Goal: Information Seeking & Learning: Learn about a topic

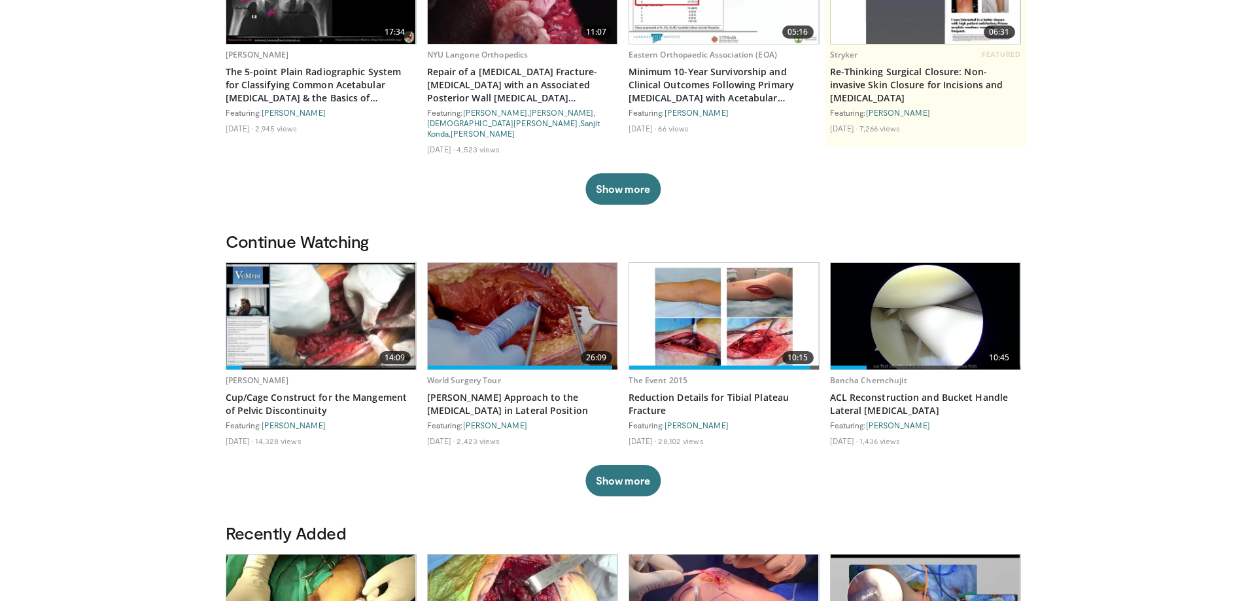
scroll to position [262, 0]
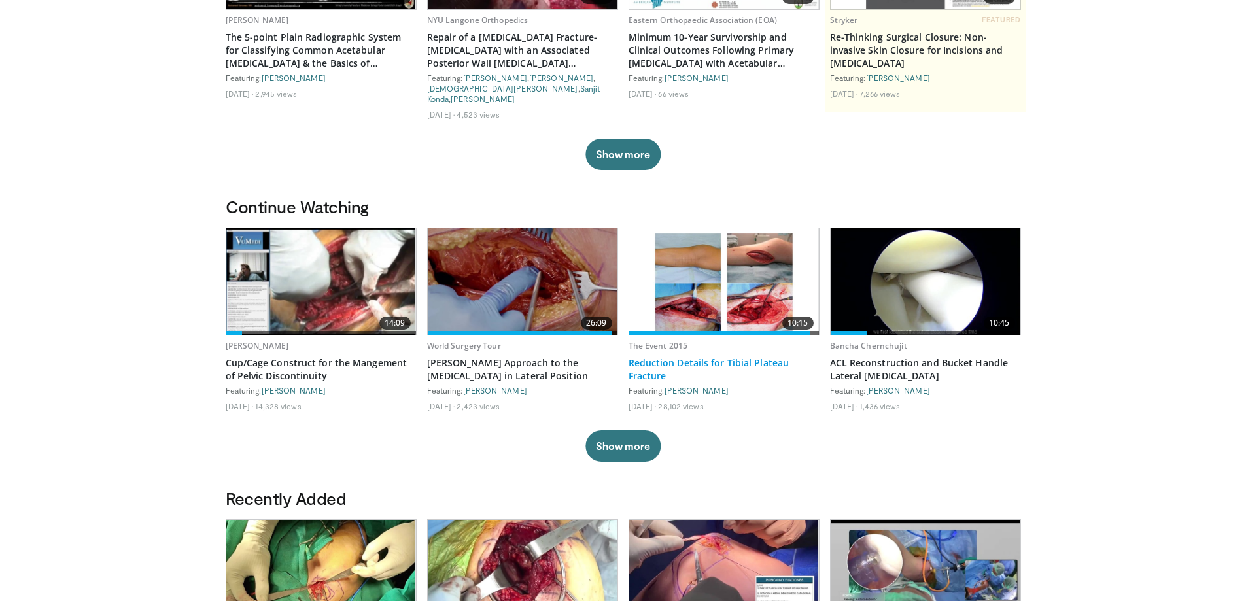
click at [647, 362] on link "Reduction Details for Tibial Plateau Fracture" at bounding box center [724, 370] width 191 height 26
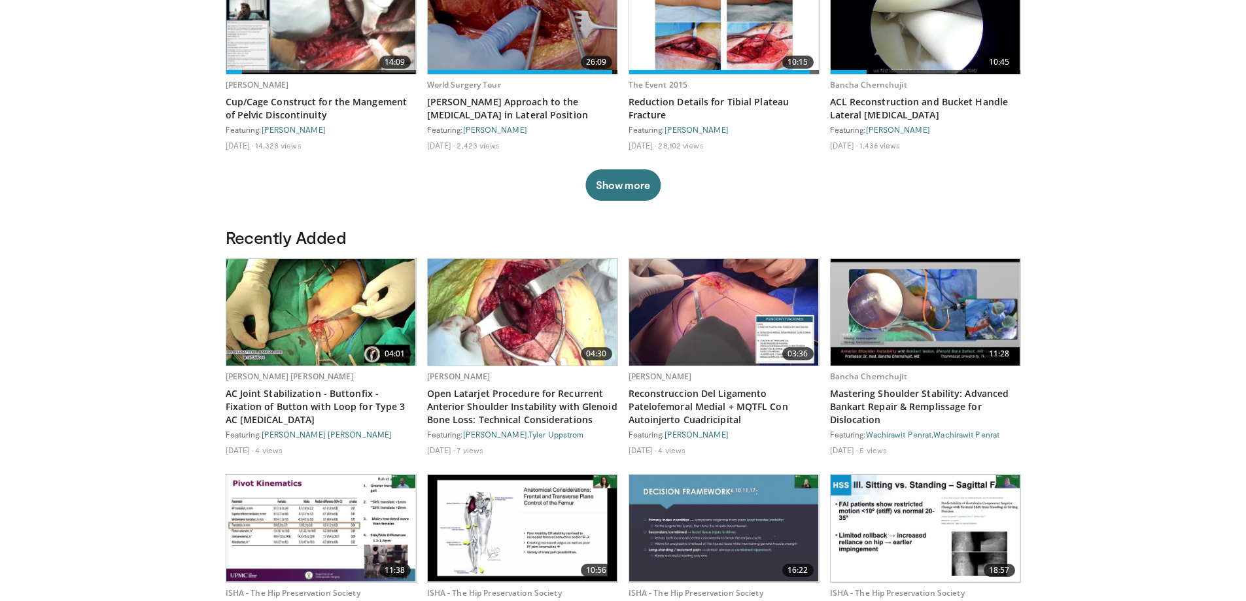
scroll to position [523, 0]
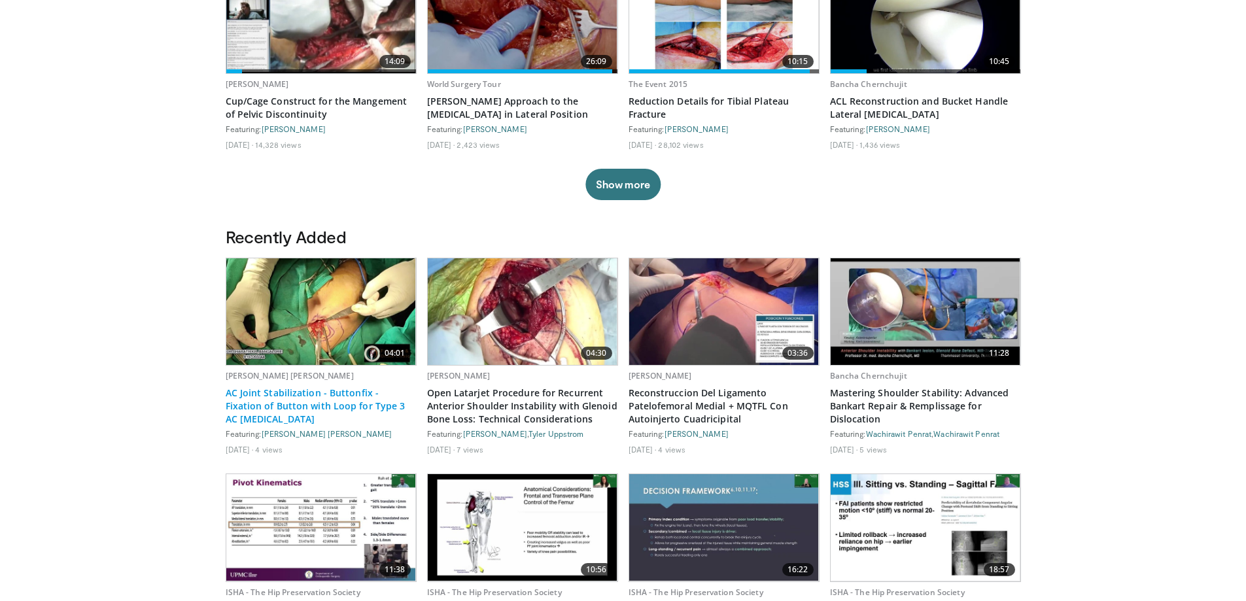
click at [296, 390] on link "AC Joint Stabilization - Buttonfix - Fixation of Button with Loop for Type 3 AC…" at bounding box center [321, 406] width 191 height 39
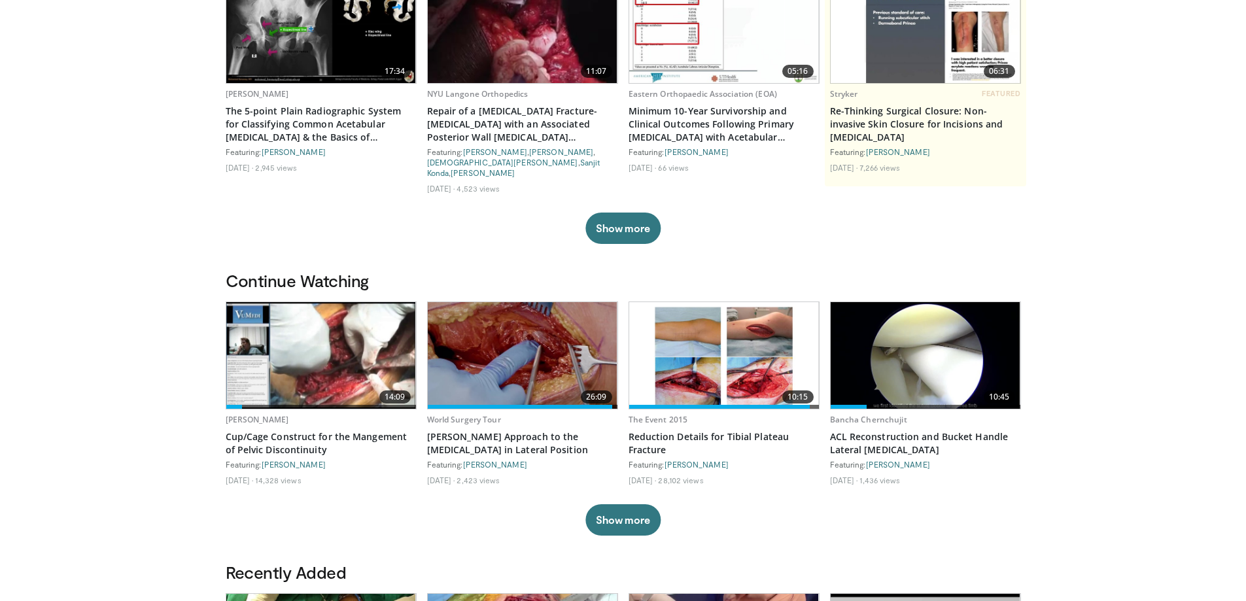
scroll to position [196, 0]
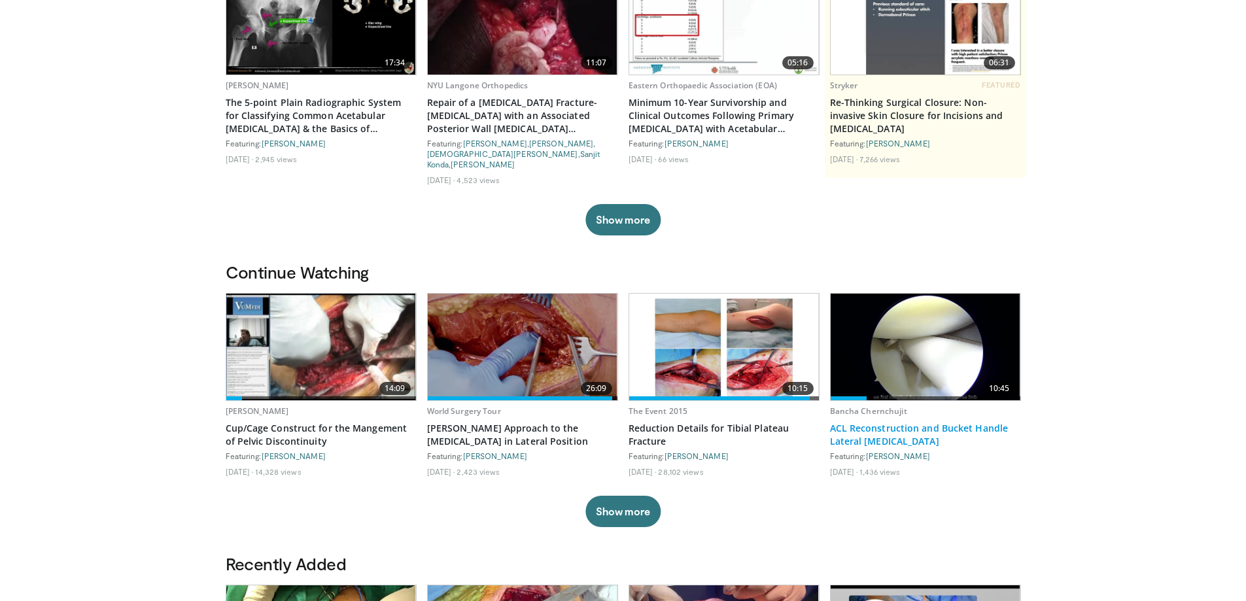
click at [885, 423] on link "ACL Reconstruction and Bucket Handle Lateral [MEDICAL_DATA]" at bounding box center [925, 435] width 191 height 26
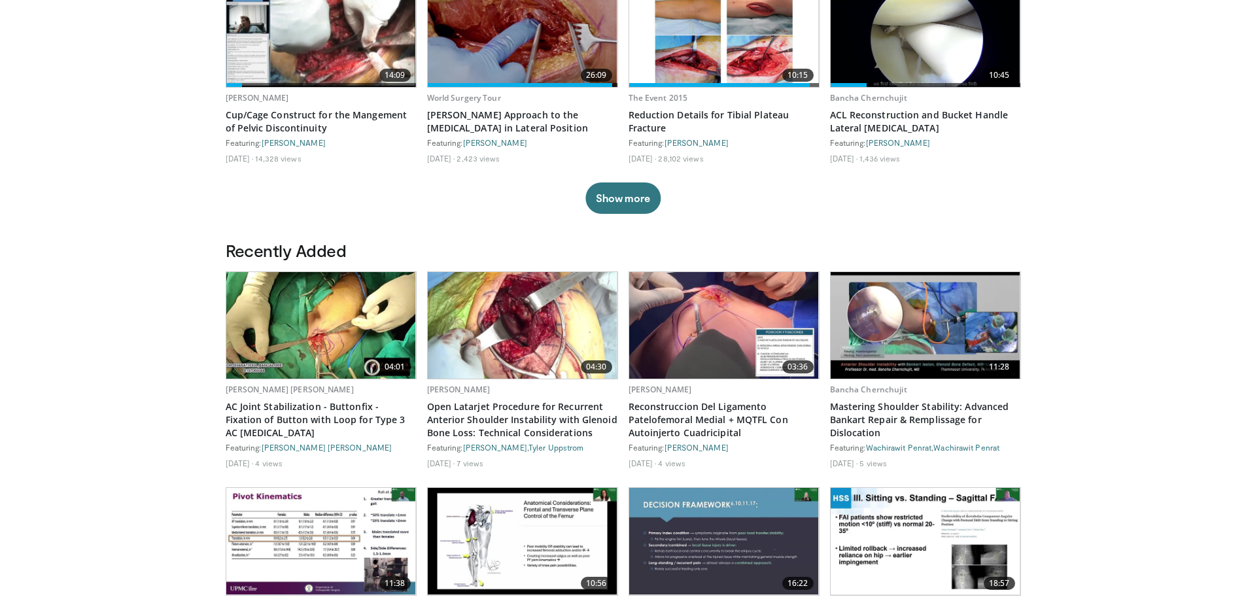
scroll to position [589, 0]
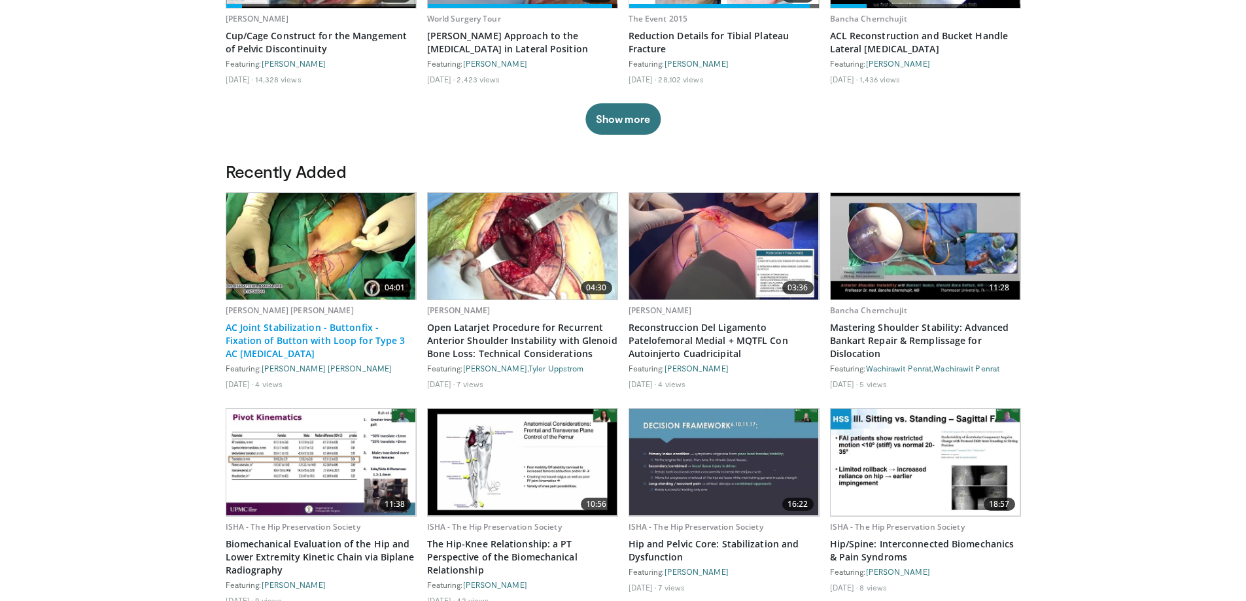
click at [257, 322] on link "AC Joint Stabilization - Buttonfix - Fixation of Button with Loop for Type 3 AC…" at bounding box center [321, 340] width 191 height 39
click at [333, 243] on img at bounding box center [321, 246] width 190 height 107
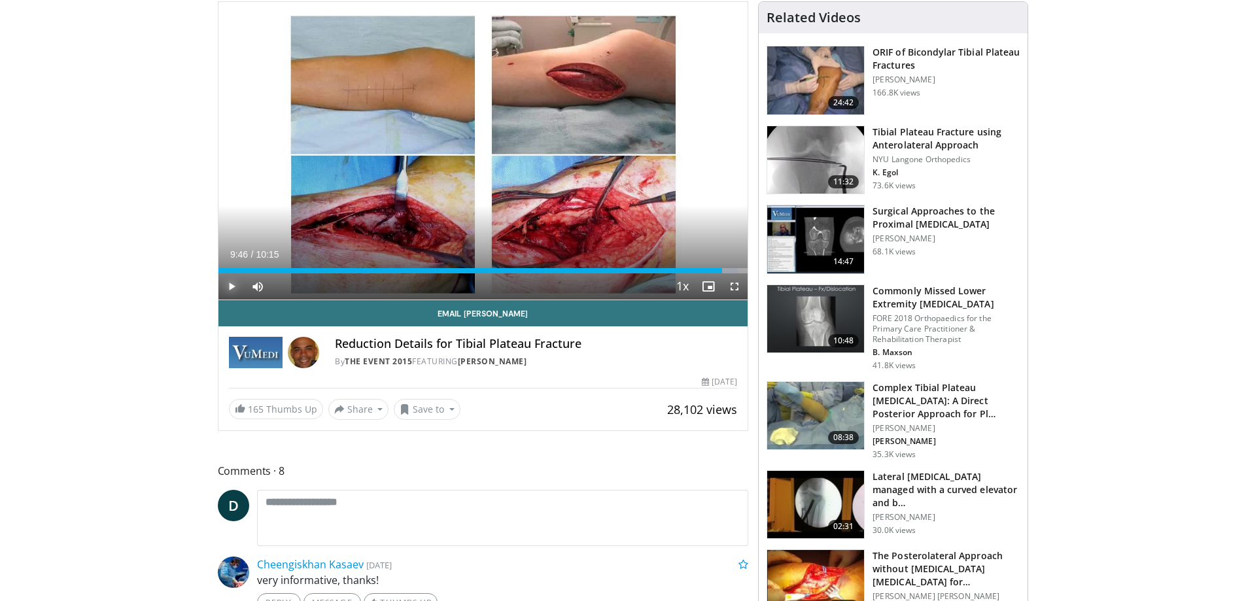
click at [235, 286] on span "Video Player" at bounding box center [231, 286] width 26 height 26
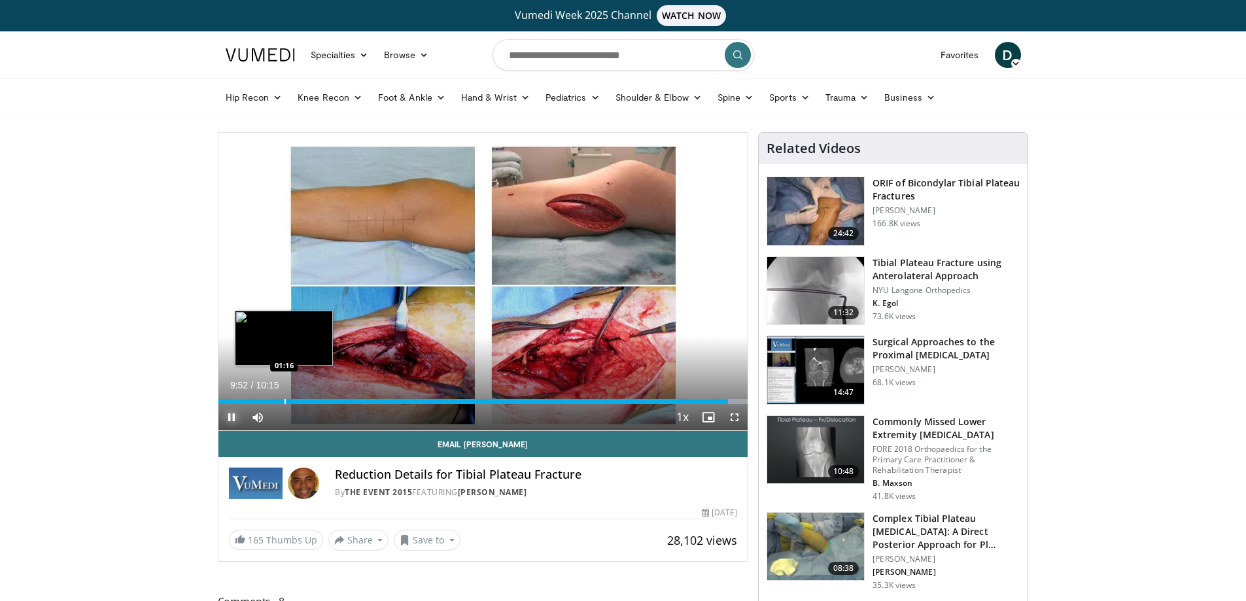
click at [283, 401] on div "09:52" at bounding box center [473, 401] width 510 height 5
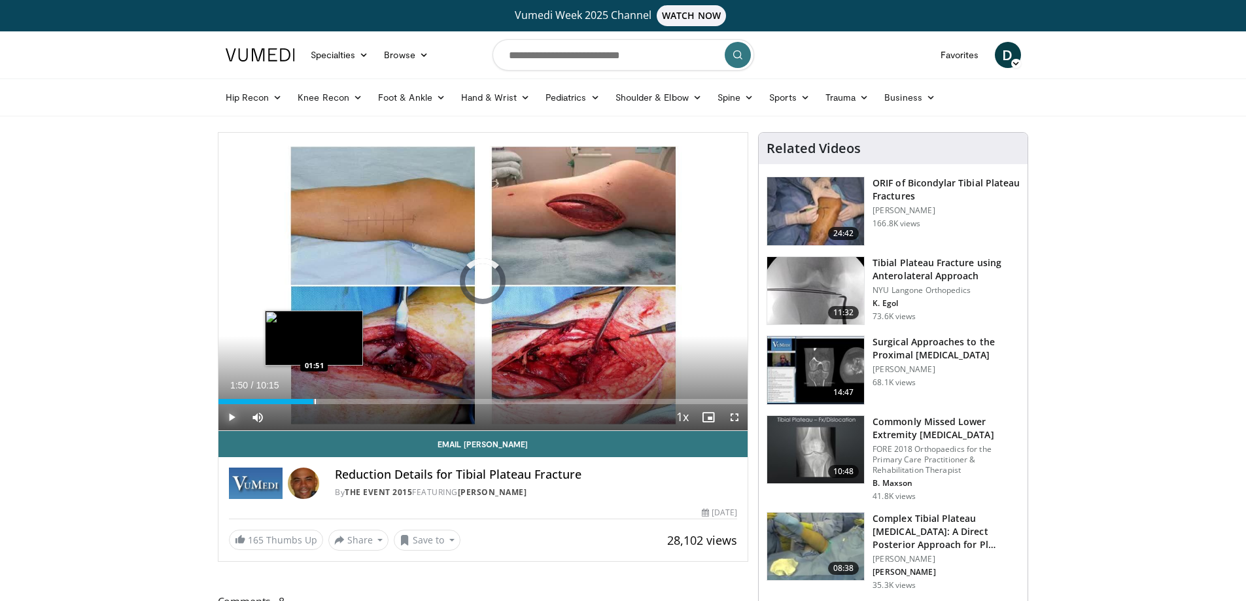
click at [315, 400] on div "Progress Bar" at bounding box center [315, 401] width 1 height 5
click at [341, 402] on div "Progress Bar" at bounding box center [341, 401] width 1 height 5
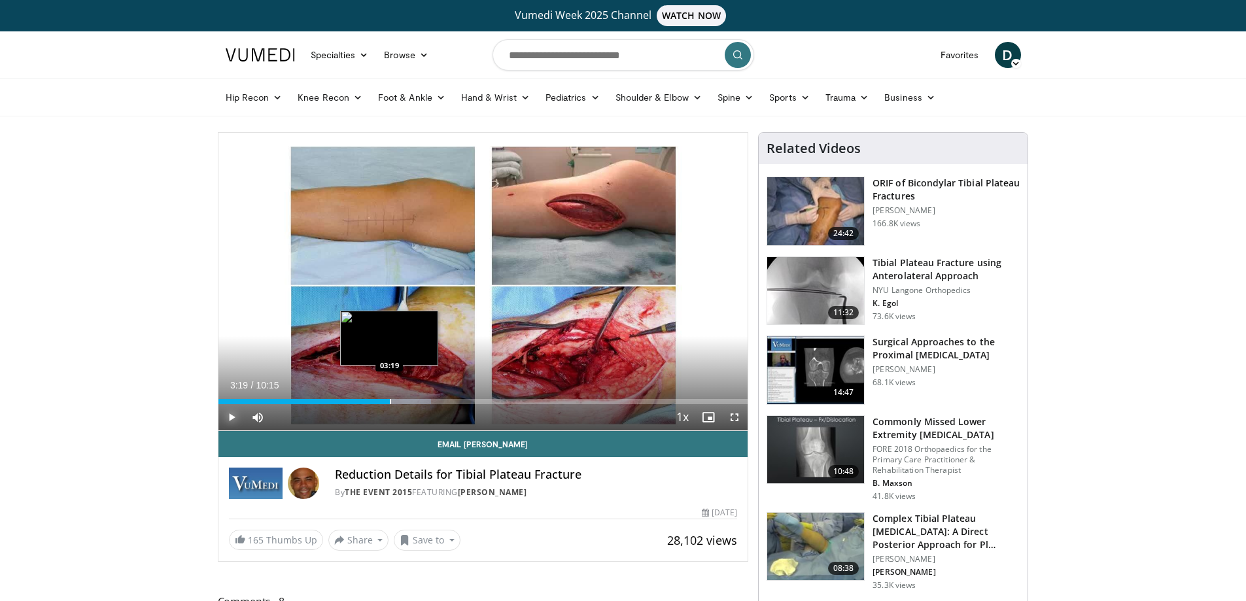
click at [390, 400] on div "Progress Bar" at bounding box center [390, 401] width 1 height 5
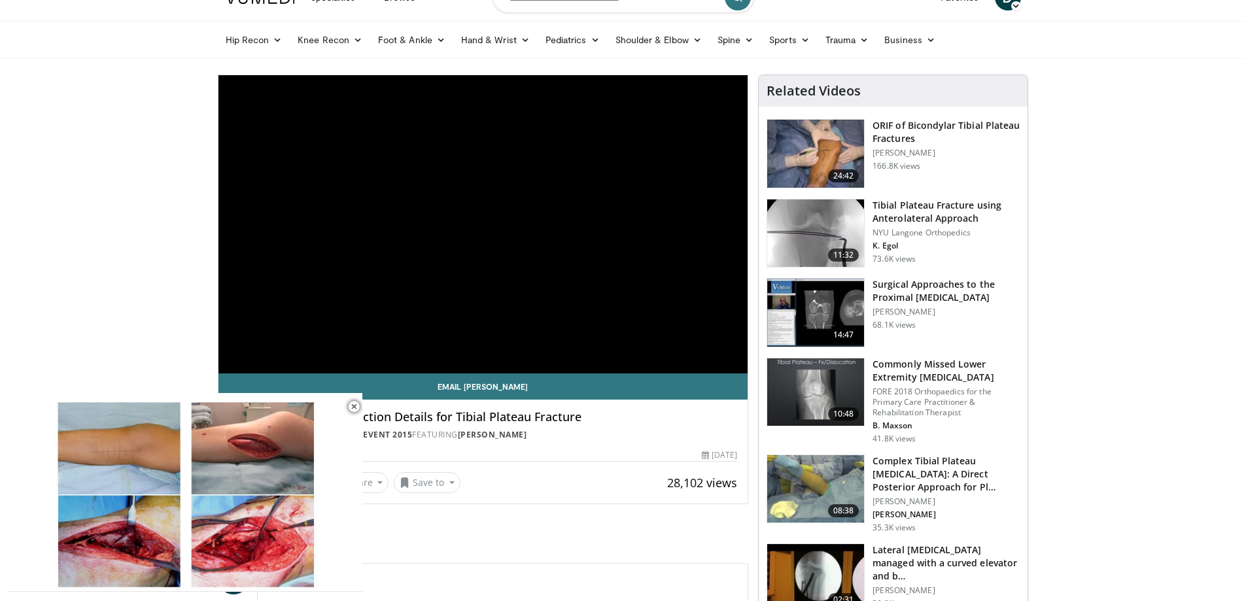
scroll to position [196, 0]
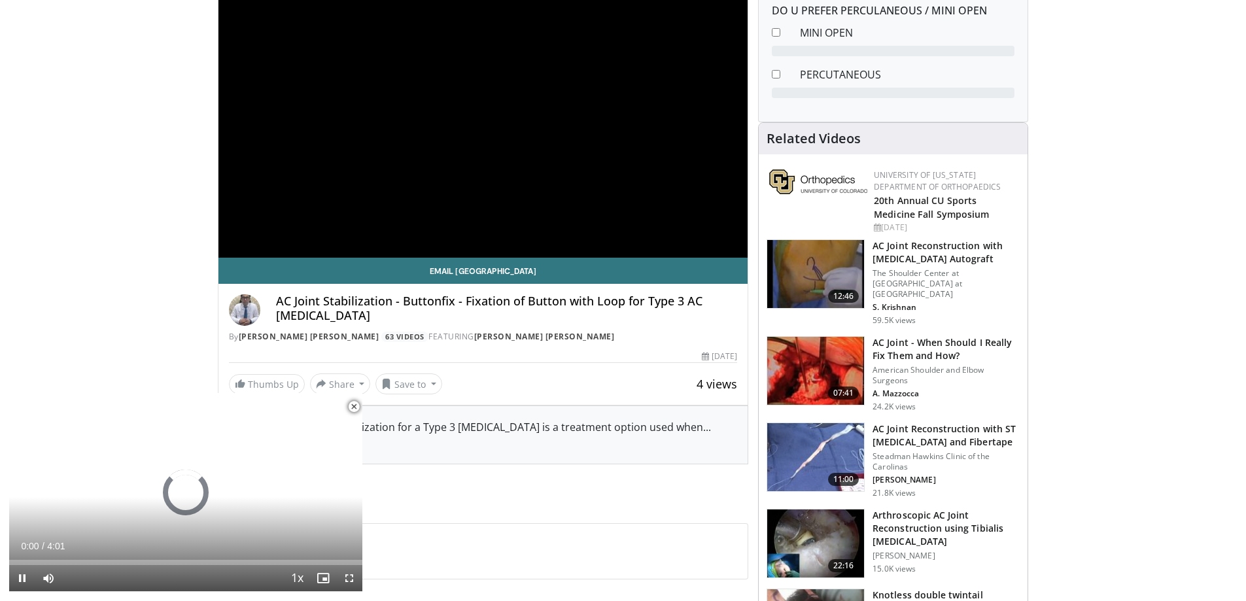
scroll to position [196, 0]
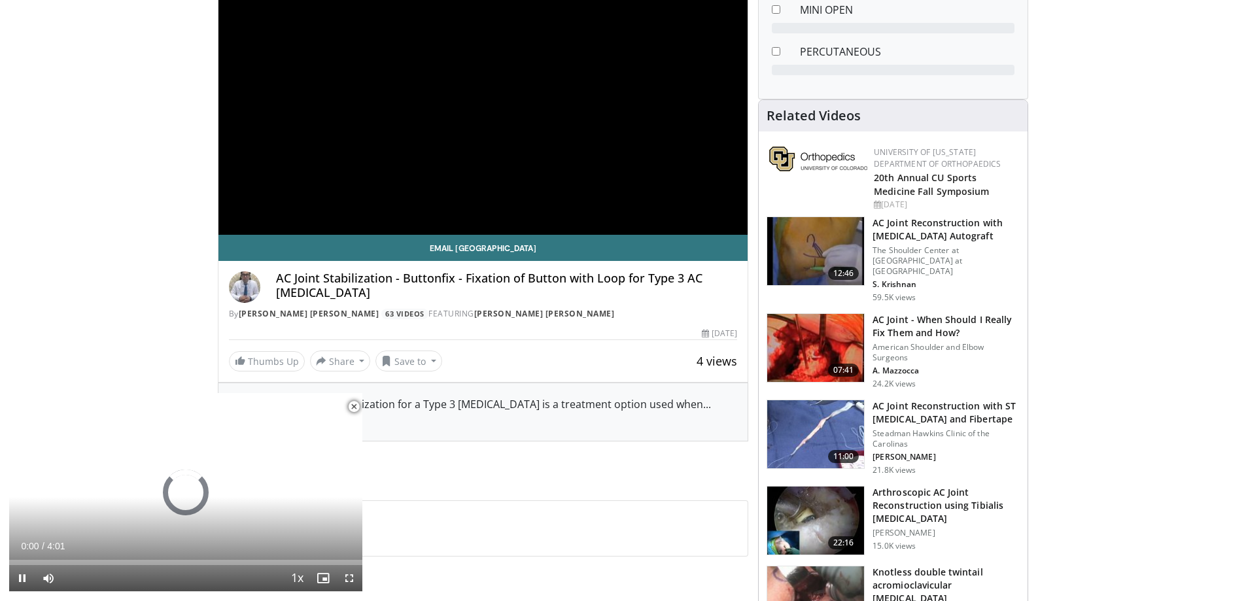
click at [356, 404] on span "Video Player" at bounding box center [354, 407] width 26 height 26
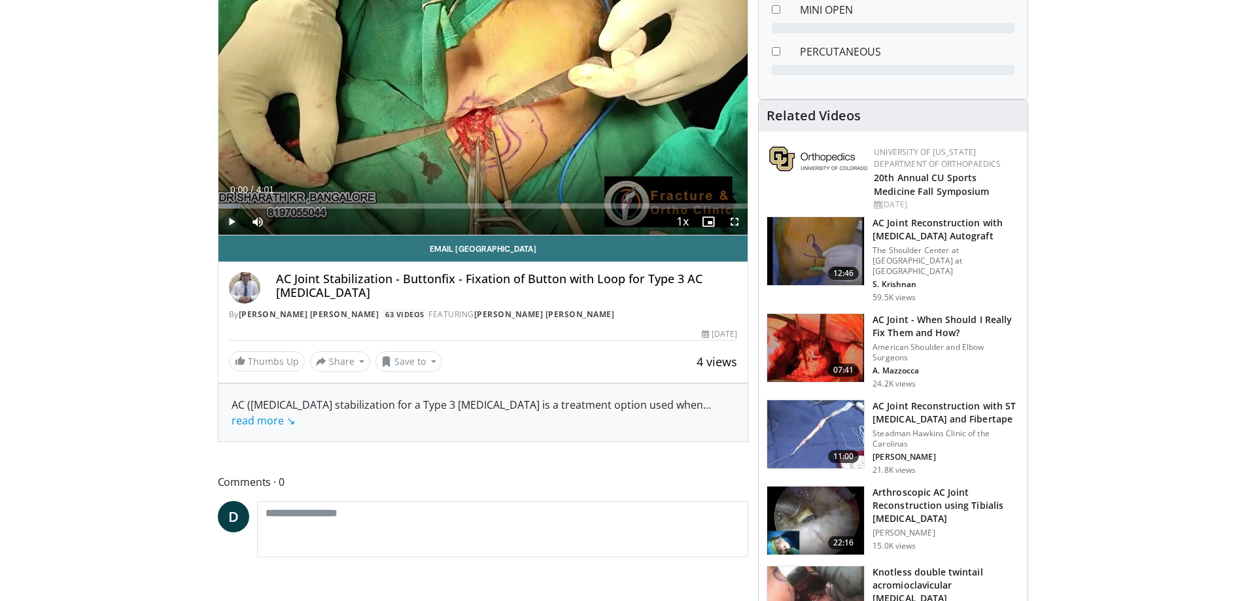
click at [229, 223] on span "Video Player" at bounding box center [231, 222] width 26 height 26
click at [249, 207] on div "Progress Bar" at bounding box center [249, 205] width 1 height 5
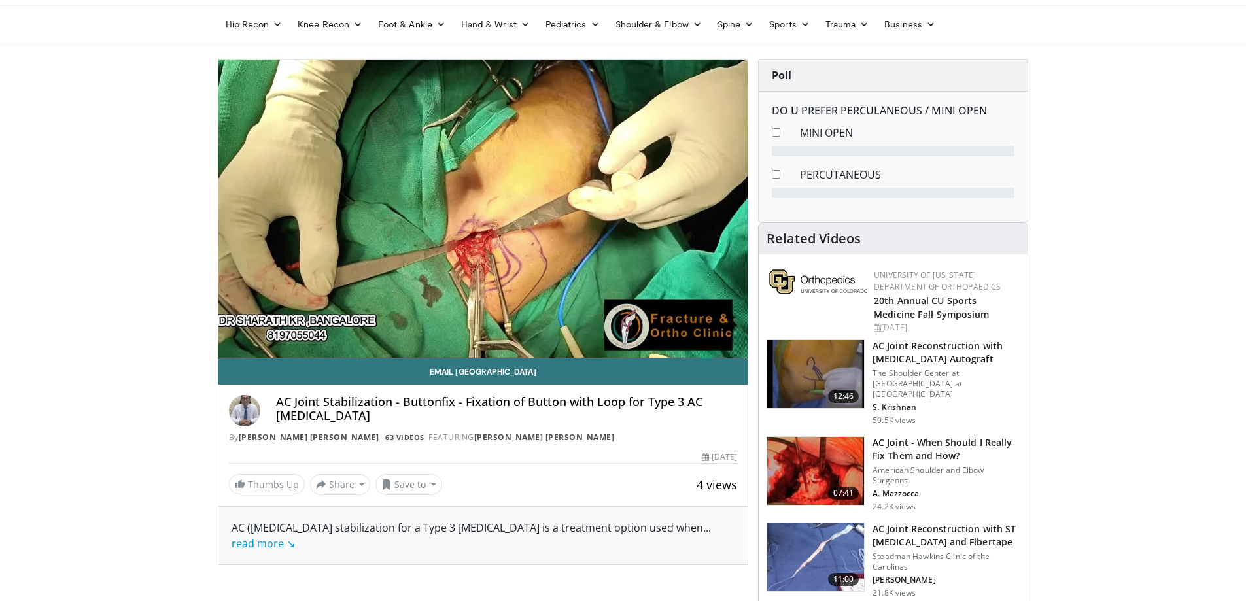
scroll to position [0, 0]
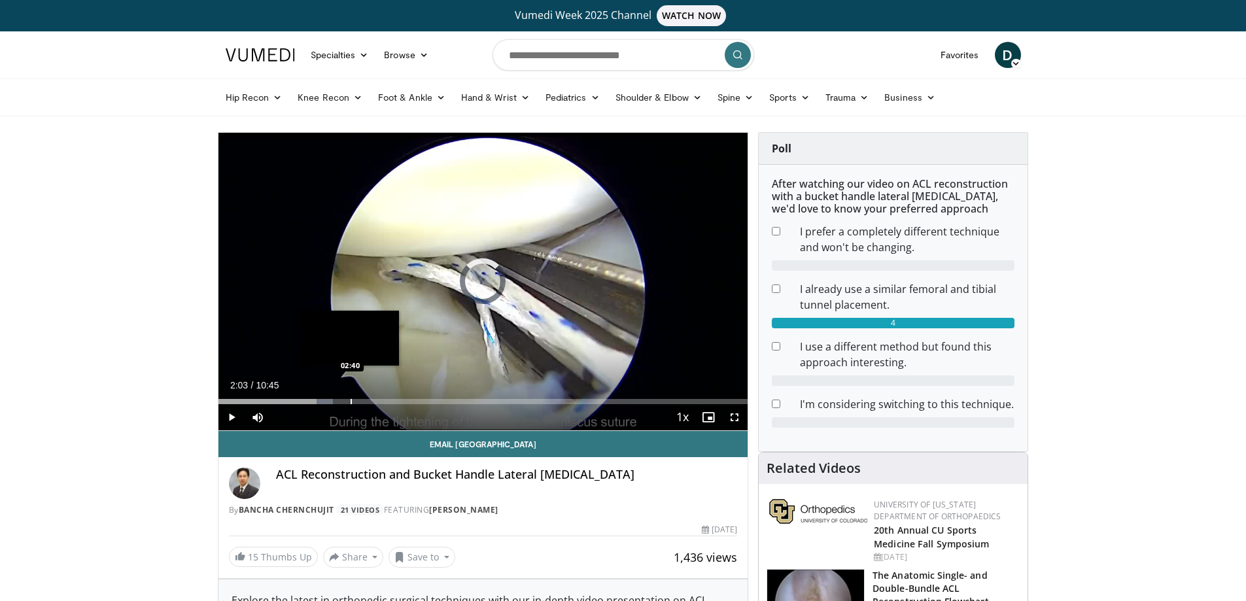
click at [351, 401] on div "Progress Bar" at bounding box center [351, 401] width 1 height 5
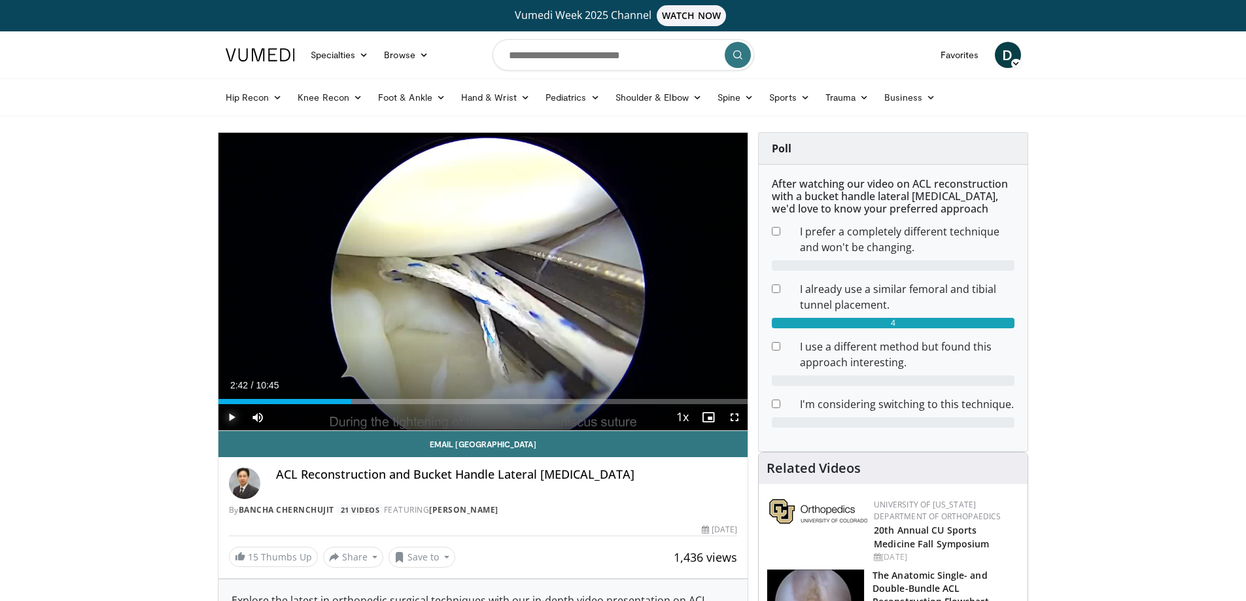
click at [226, 417] on span "Video Player" at bounding box center [231, 417] width 26 height 26
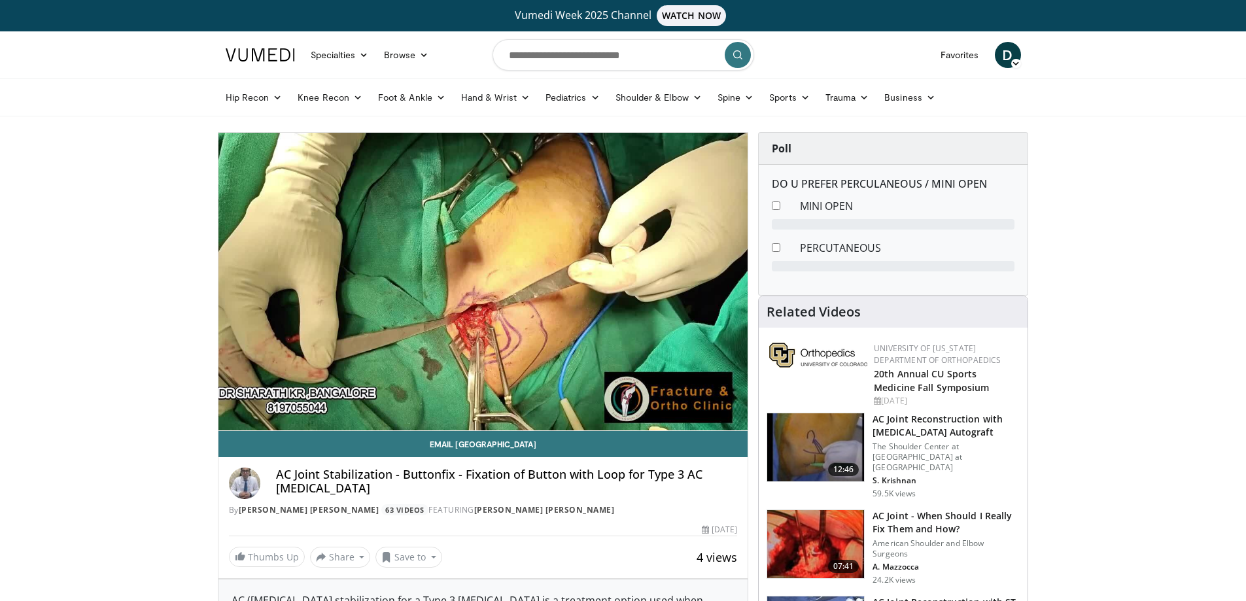
click at [261, 57] on img at bounding box center [260, 54] width 69 height 13
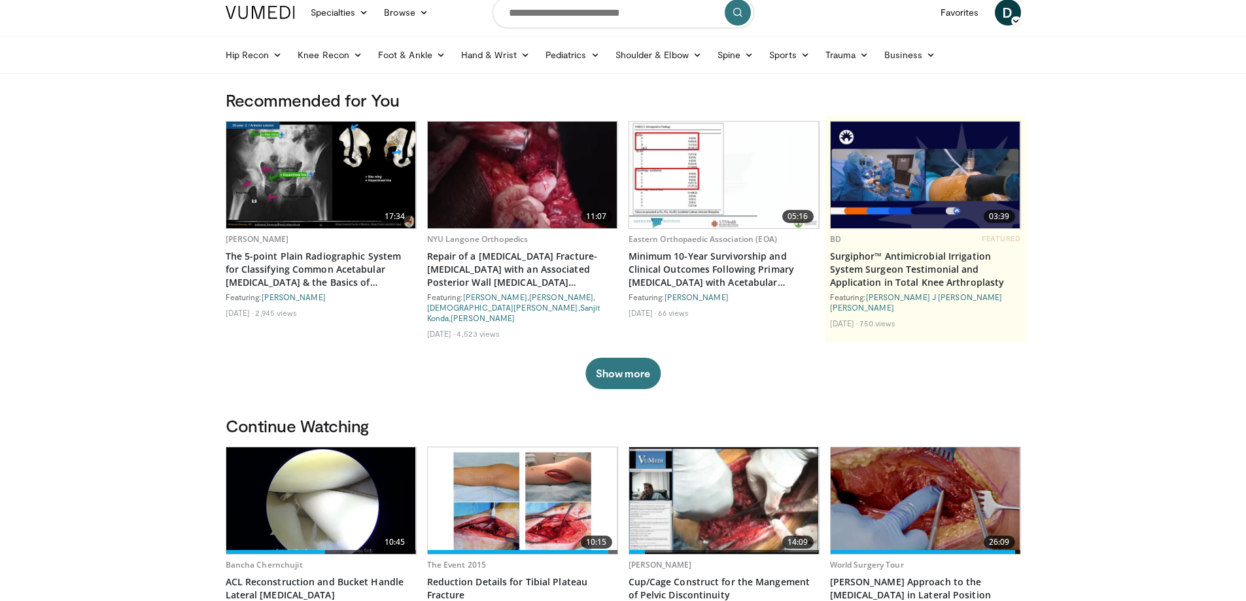
scroll to position [65, 0]
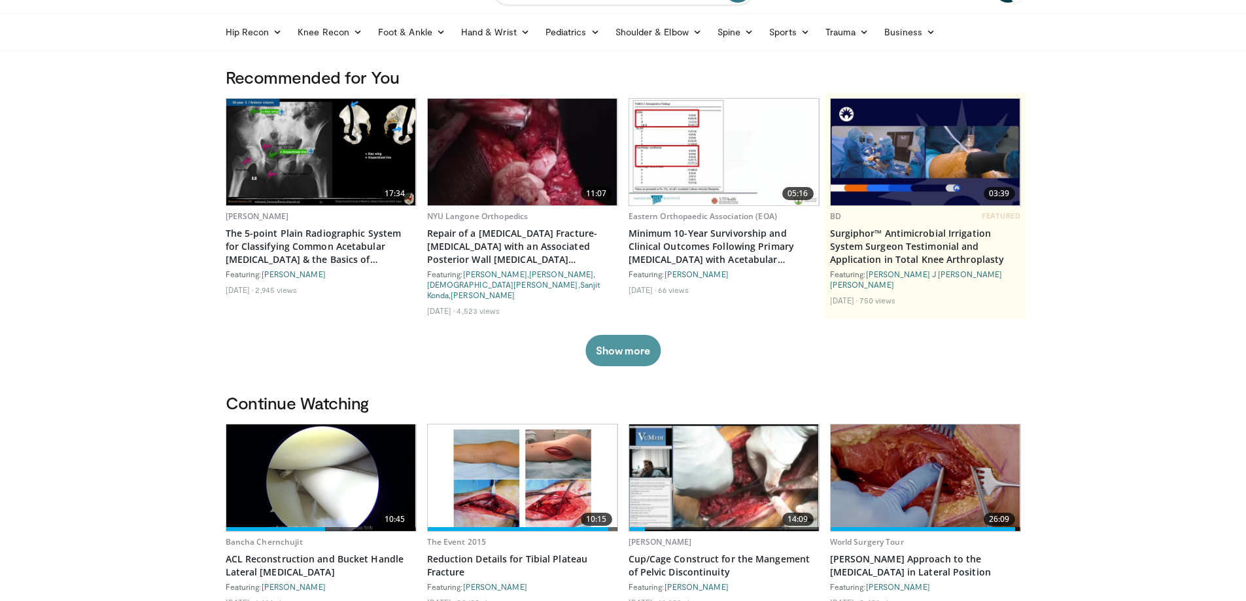
click at [635, 337] on button "Show more" at bounding box center [622, 350] width 75 height 31
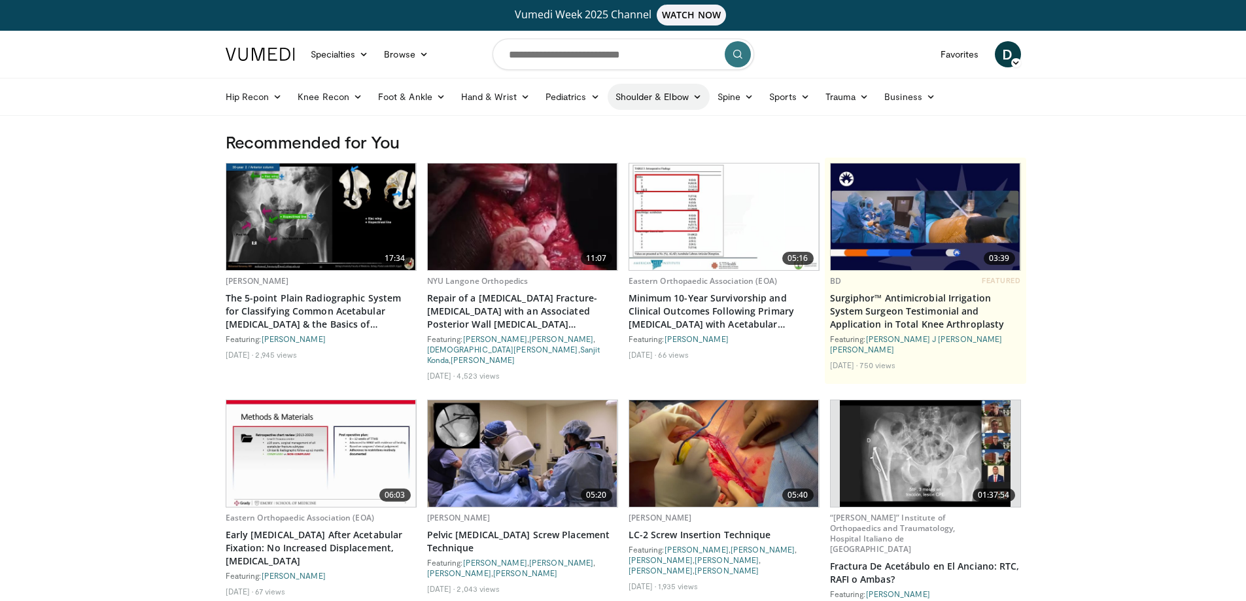
scroll to position [0, 0]
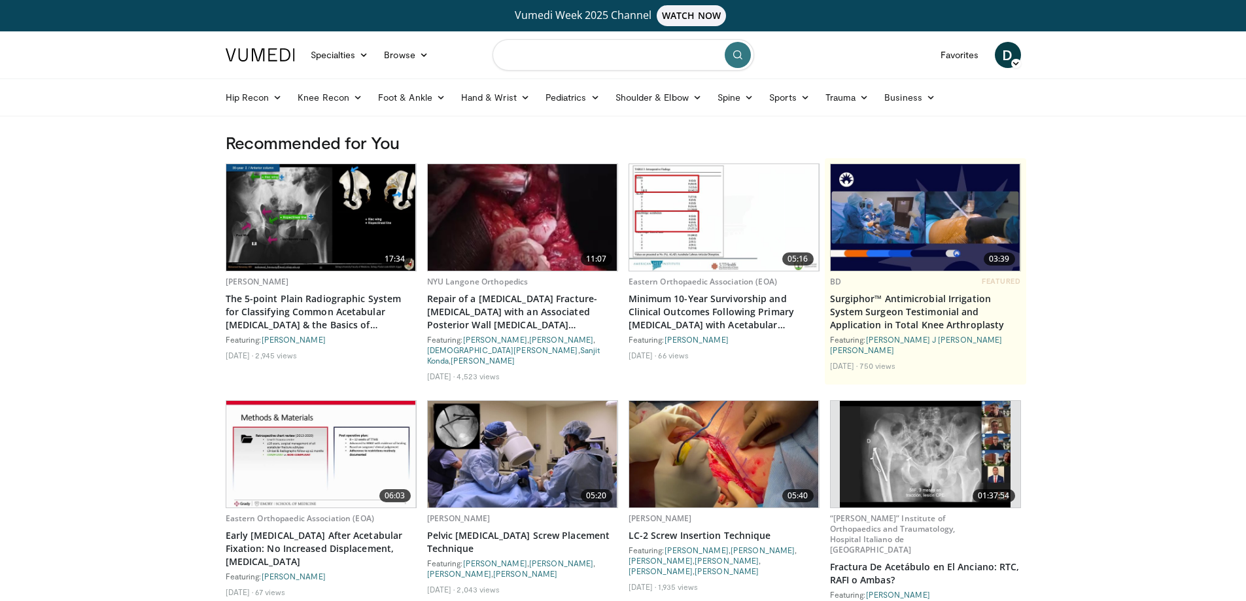
click at [616, 63] on input "Search topics, interventions" at bounding box center [624, 54] width 262 height 31
type input "**********"
click at [737, 52] on icon "submit" at bounding box center [738, 55] width 10 height 10
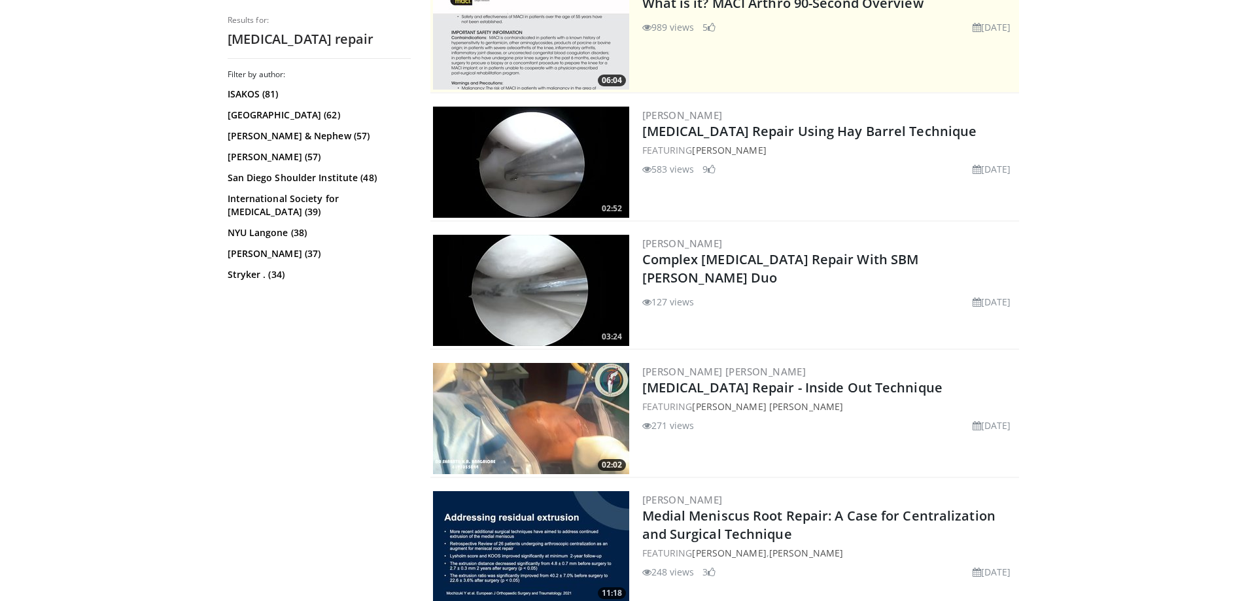
scroll to position [327, 0]
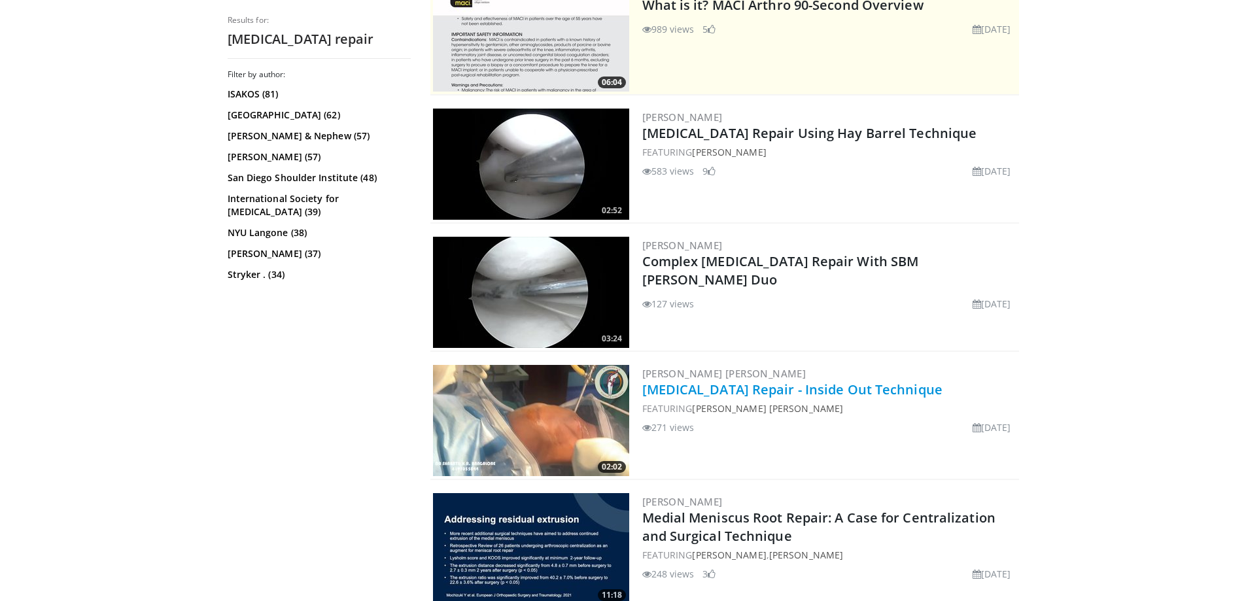
click at [739, 391] on link "[MEDICAL_DATA] Repair - Inside Out Technique" at bounding box center [792, 390] width 300 height 18
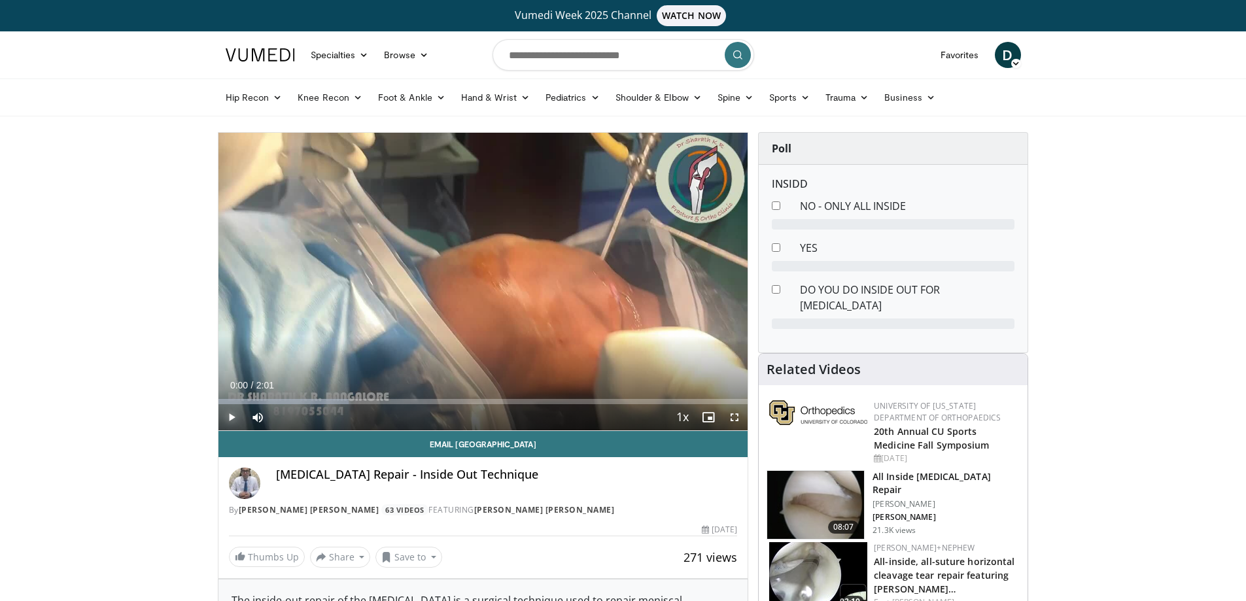
click at [233, 412] on span "Video Player" at bounding box center [231, 417] width 26 height 26
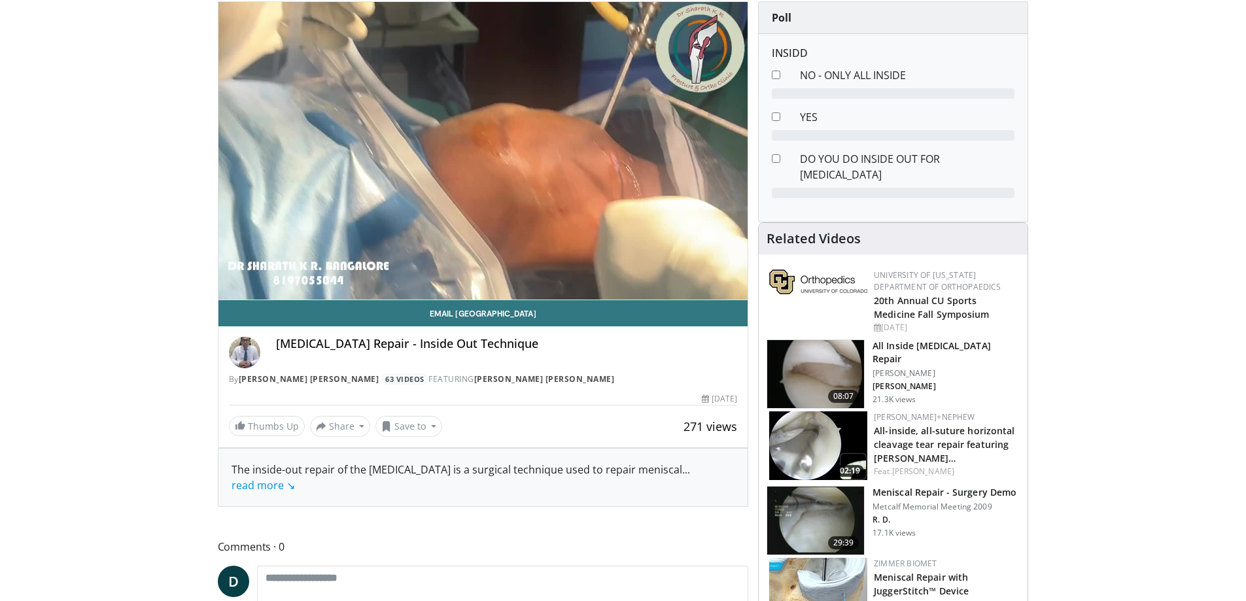
scroll to position [262, 0]
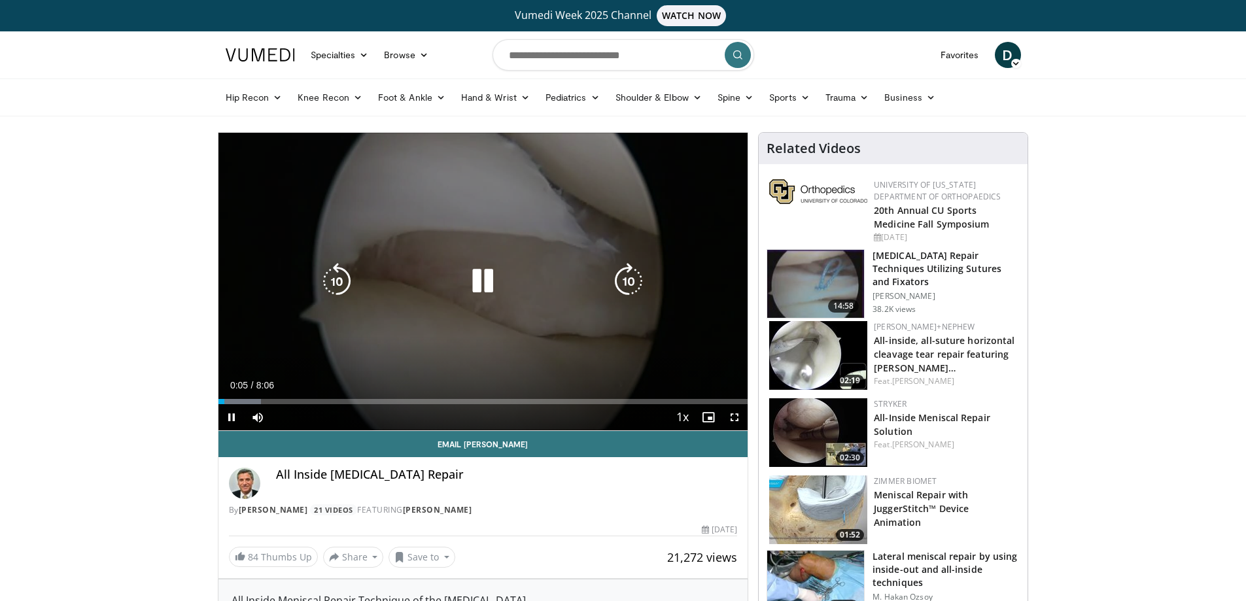
click at [483, 286] on icon "Video Player" at bounding box center [482, 281] width 37 height 37
